Goal: Communication & Community: Answer question/provide support

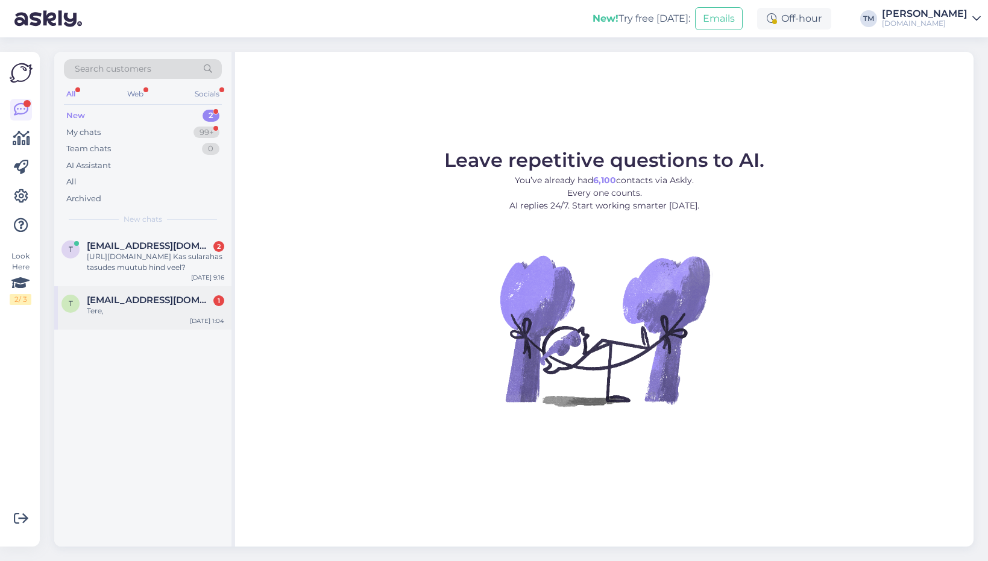
click at [135, 317] on div "t [EMAIL_ADDRESS][DOMAIN_NAME] 1 Tere, [DATE] 1:04" at bounding box center [142, 307] width 177 height 43
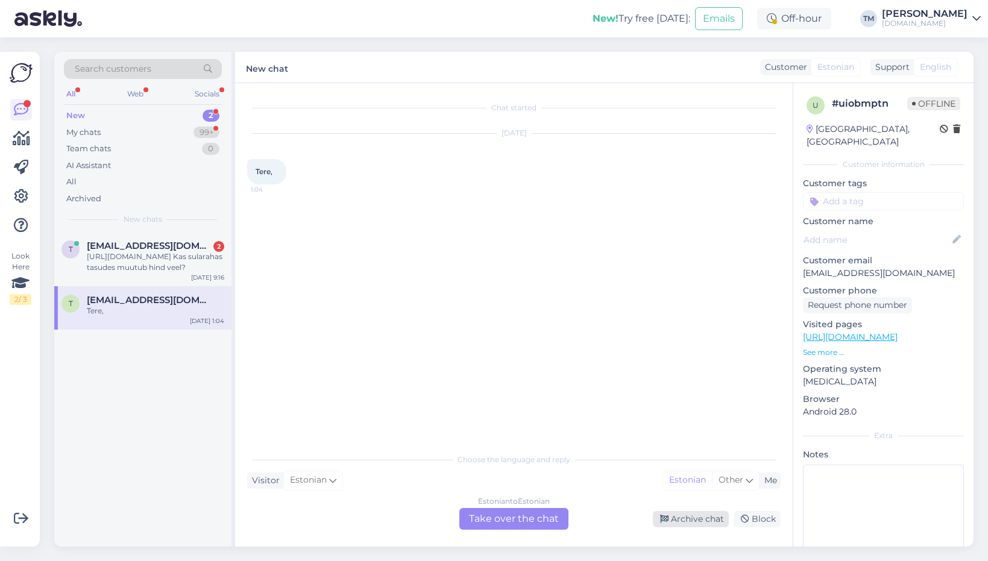
click at [701, 520] on div "Archive chat" at bounding box center [691, 519] width 76 height 16
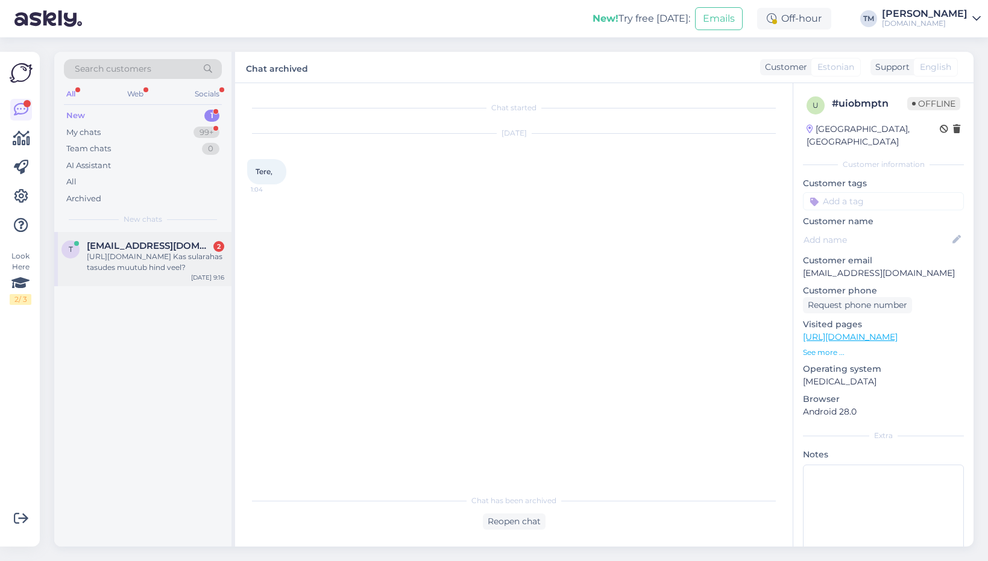
click at [147, 260] on div "[URL][DOMAIN_NAME] Kas sularahas tasudes muutub hind veel?" at bounding box center [155, 262] width 137 height 22
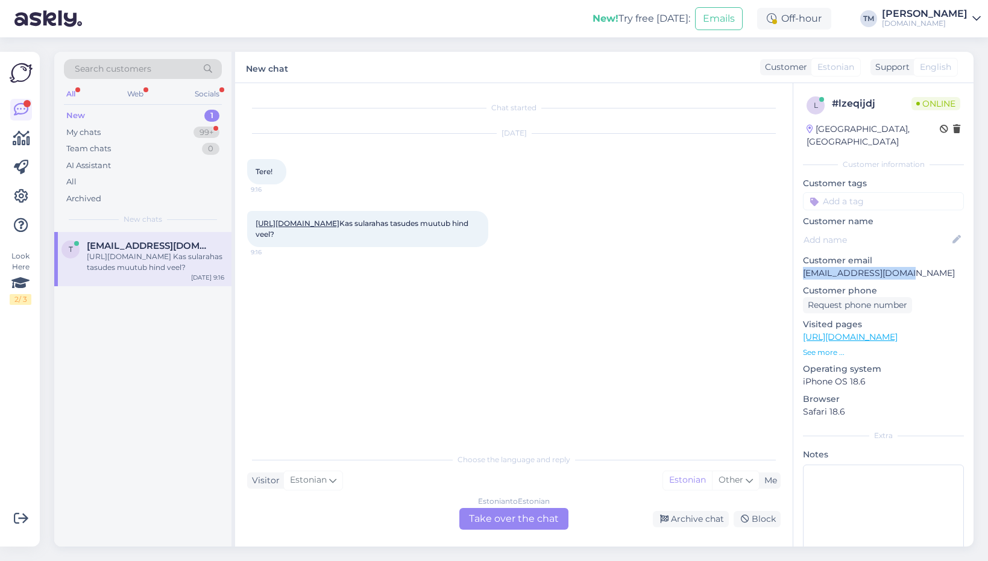
drag, startPoint x: 908, startPoint y: 259, endPoint x: 803, endPoint y: 258, distance: 104.9
click at [803, 267] on p "[EMAIL_ADDRESS][DOMAIN_NAME]" at bounding box center [883, 273] width 161 height 13
copy p "[EMAIL_ADDRESS][DOMAIN_NAME]"
click at [510, 530] on div "Chat started [DATE] Tere! 9:16 [URL][DOMAIN_NAME] Kas sularahas tasudes muutub …" at bounding box center [514, 315] width 558 height 464
click at [478, 520] on div "Estonian to Estonian Take over the chat" at bounding box center [513, 519] width 109 height 22
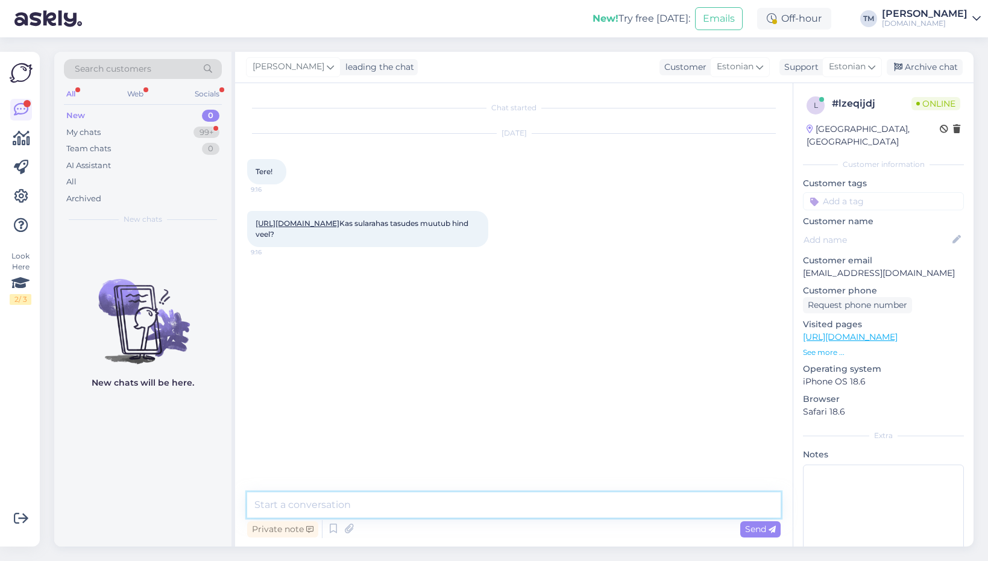
click at [459, 505] on textarea at bounding box center [514, 505] width 534 height 25
type textarea "Tere, Terje! Saame anda taas -15% lisaks kohapeal sularahas tasudes :)"
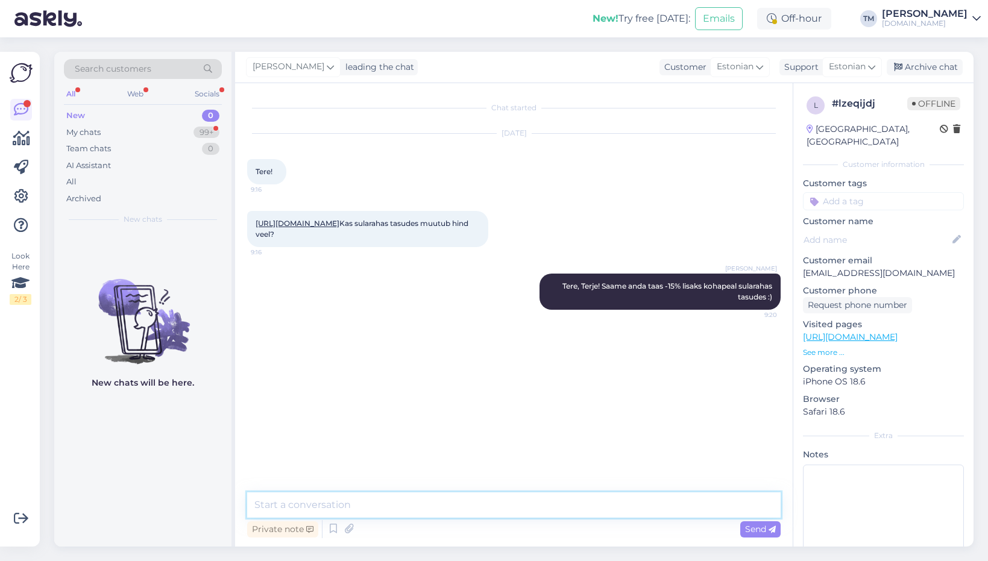
click at [572, 508] on textarea at bounding box center [514, 505] width 534 height 25
click at [329, 500] on textarea at bounding box center [514, 505] width 534 height 25
type textarea "Tasuge kohapeal 255€, andsin lattu info edasi :)"
click at [760, 529] on span "Send" at bounding box center [760, 529] width 31 height 11
